Goal: Transaction & Acquisition: Purchase product/service

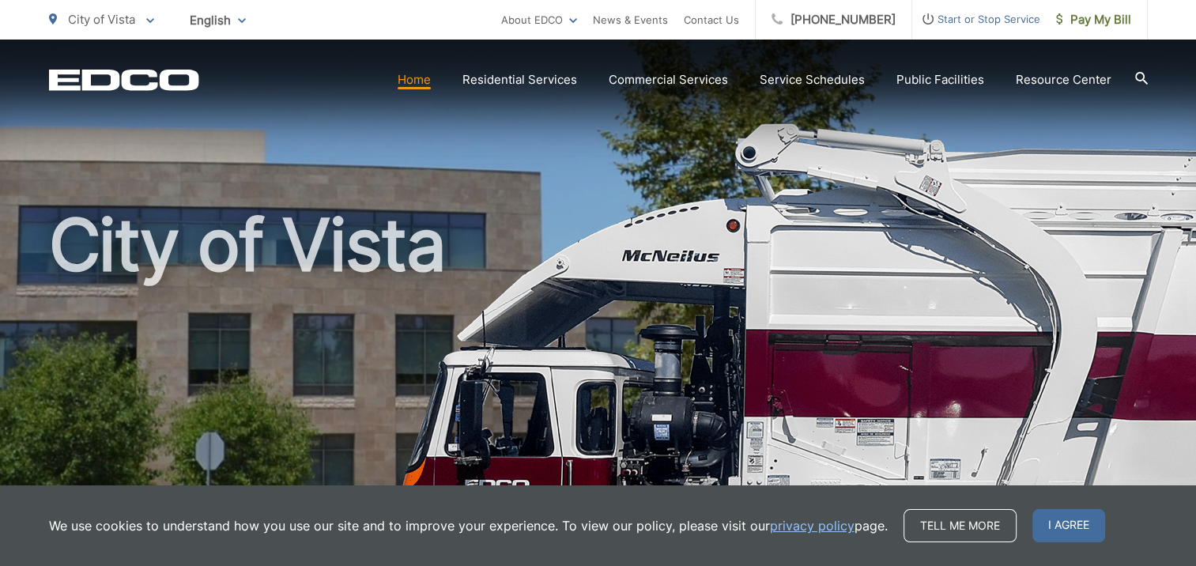
click at [417, 81] on link "Home" at bounding box center [414, 79] width 33 height 19
click at [429, 85] on link "Home" at bounding box center [414, 79] width 33 height 19
click at [1115, 15] on span "Pay My Bill" at bounding box center [1093, 19] width 75 height 19
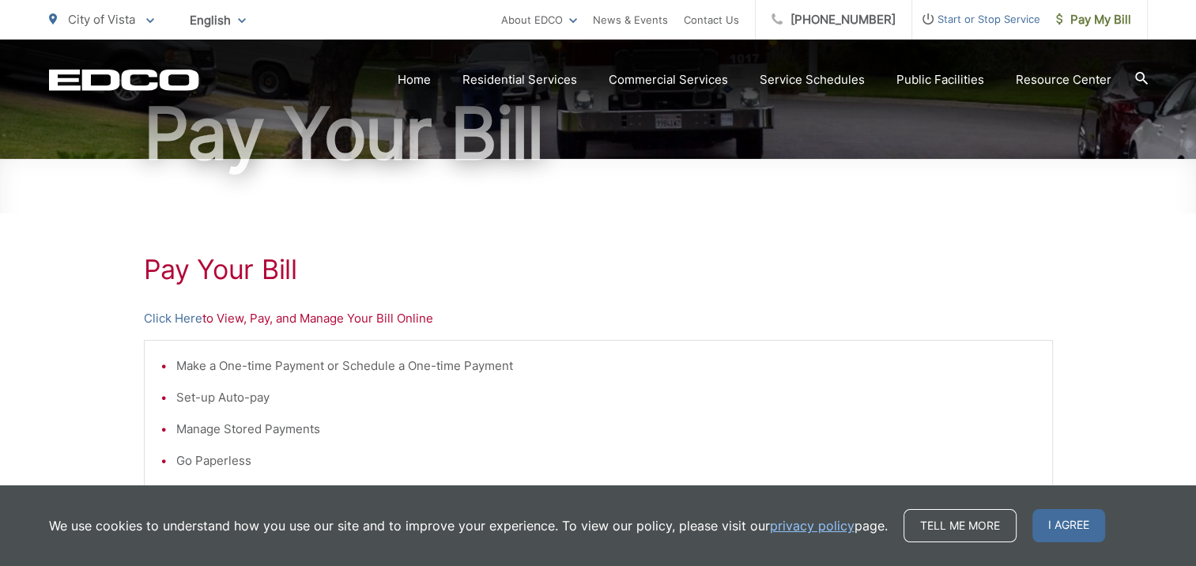
scroll to position [158, 0]
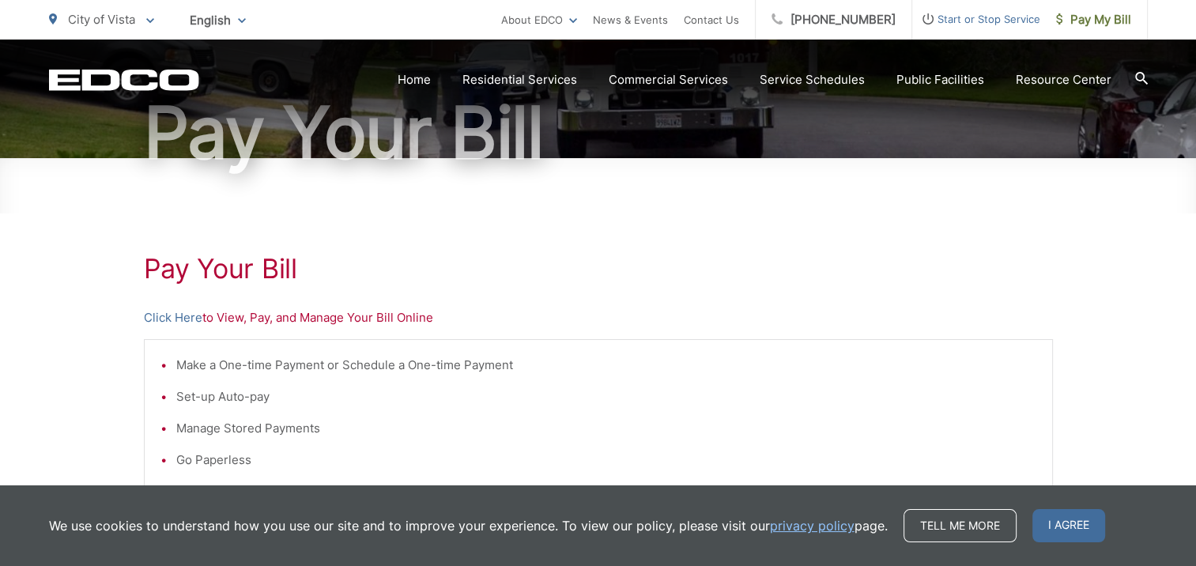
click at [228, 322] on p "Click Here to View, Pay, and Manage Your Bill Online" at bounding box center [598, 317] width 909 height 19
click at [162, 318] on link "Click Here" at bounding box center [173, 317] width 58 height 19
click at [419, 74] on link "Home" at bounding box center [414, 79] width 33 height 19
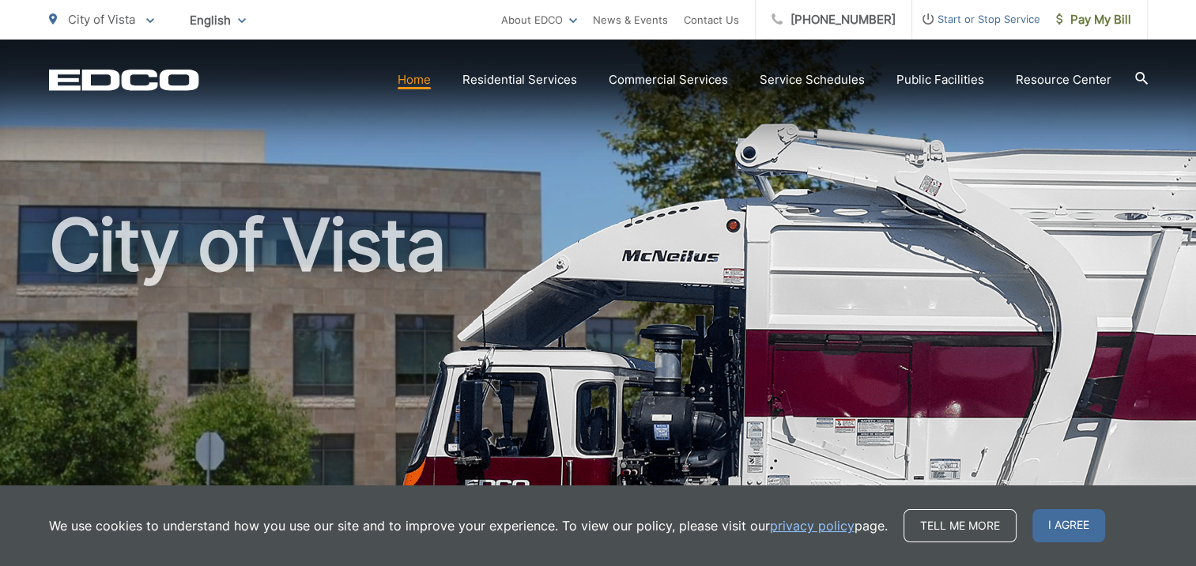
click at [1133, 79] on section "Home Residential Services Curbside Pickup Recycling Organic Recycling Trash Hou…" at bounding box center [673, 80] width 949 height 30
